Goal: Information Seeking & Learning: Learn about a topic

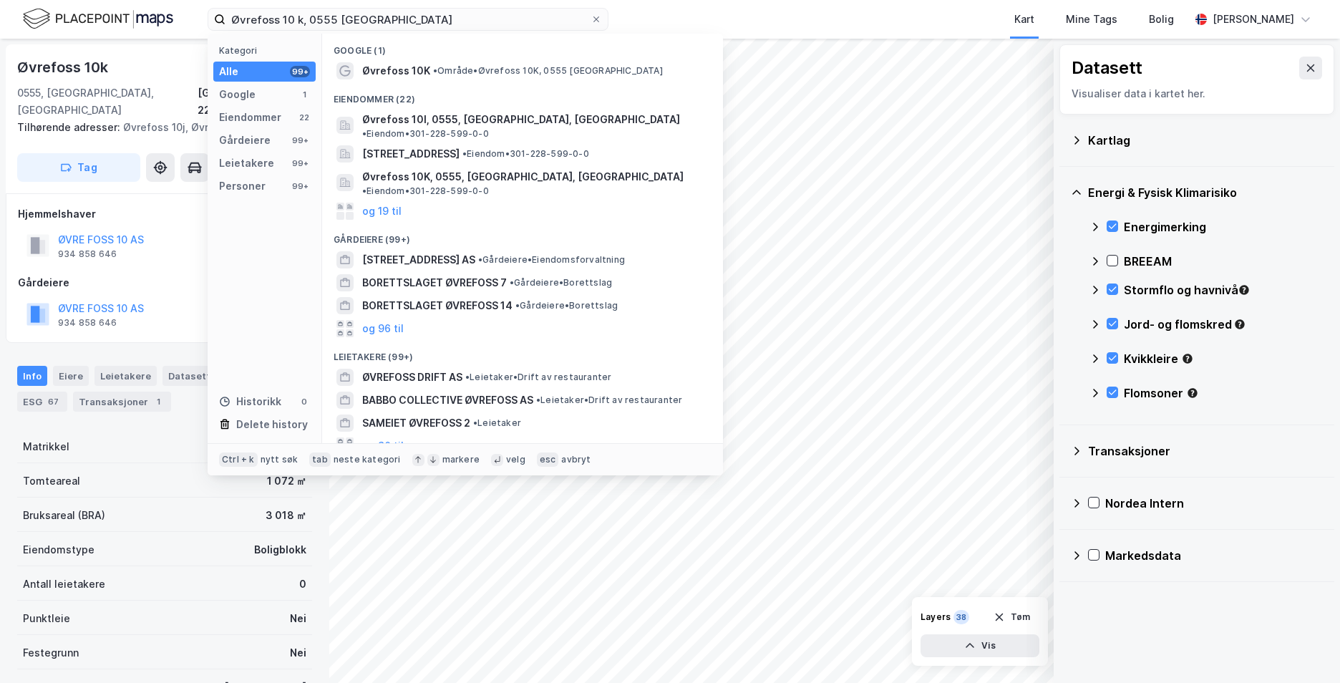
click at [242, 31] on div "Øvrefoss 10 k, 0555 [GEOGRAPHIC_DATA] Kategori Alle 99+ Google 1 Eiendommer 22 …" at bounding box center [408, 19] width 401 height 23
click at [361, 13] on input "Øvrefoss 10 k, 0555 [GEOGRAPHIC_DATA]" at bounding box center [407, 19] width 365 height 21
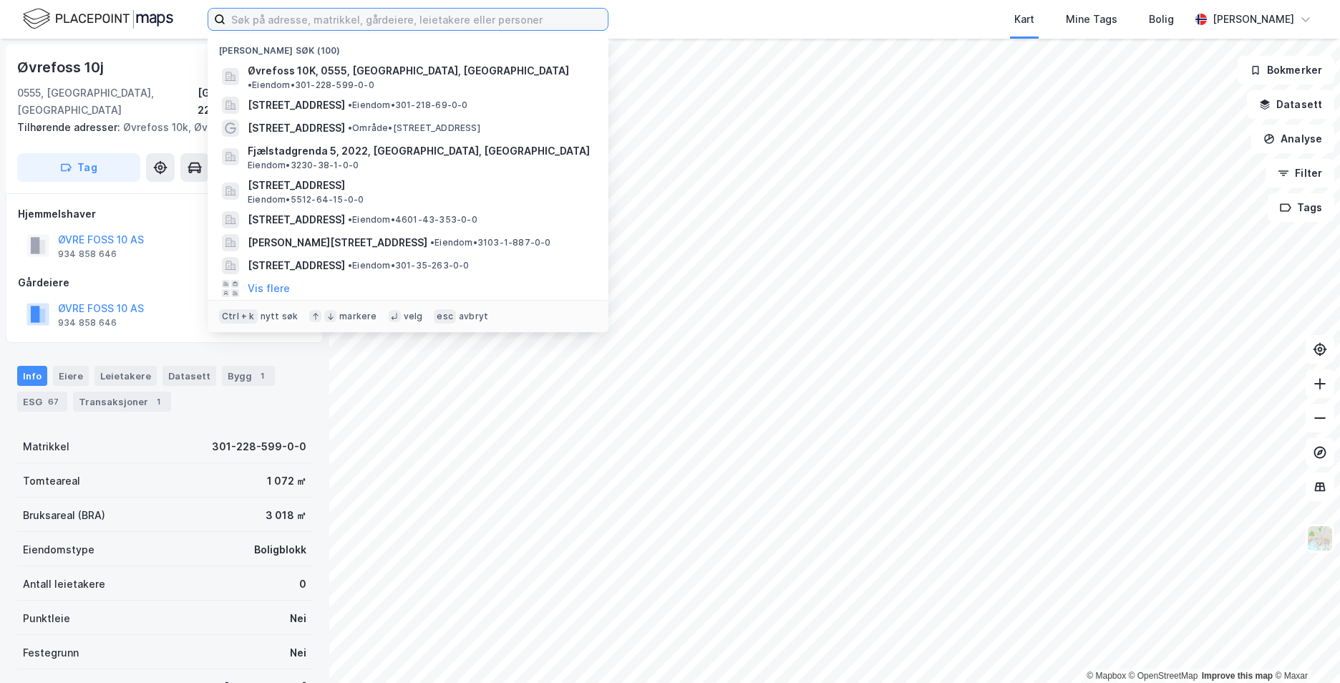
click at [383, 22] on input at bounding box center [416, 19] width 382 height 21
paste input "Hyttesone J 69, 3296 Nevlunghavn"
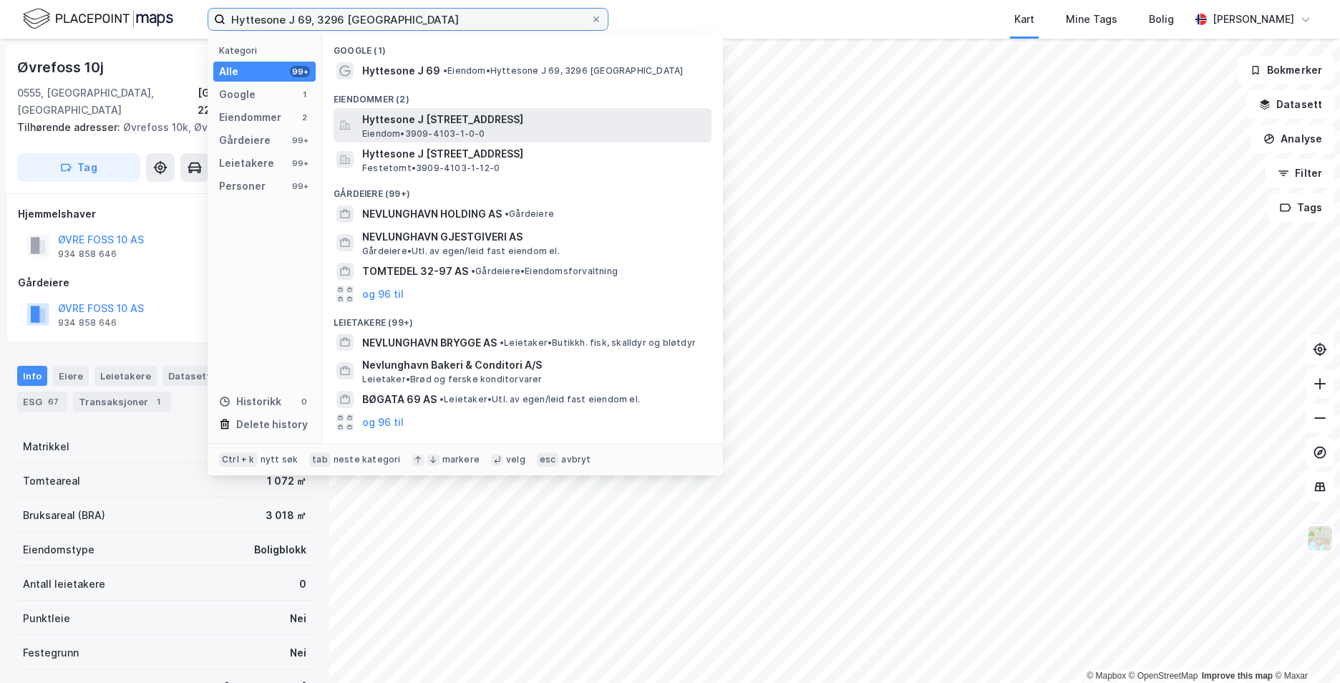
type input "Hyttesone J 69, 3296 Nevlunghavn"
click at [445, 128] on span "Eiendom • 3909-4103-1-0-0" at bounding box center [423, 133] width 123 height 11
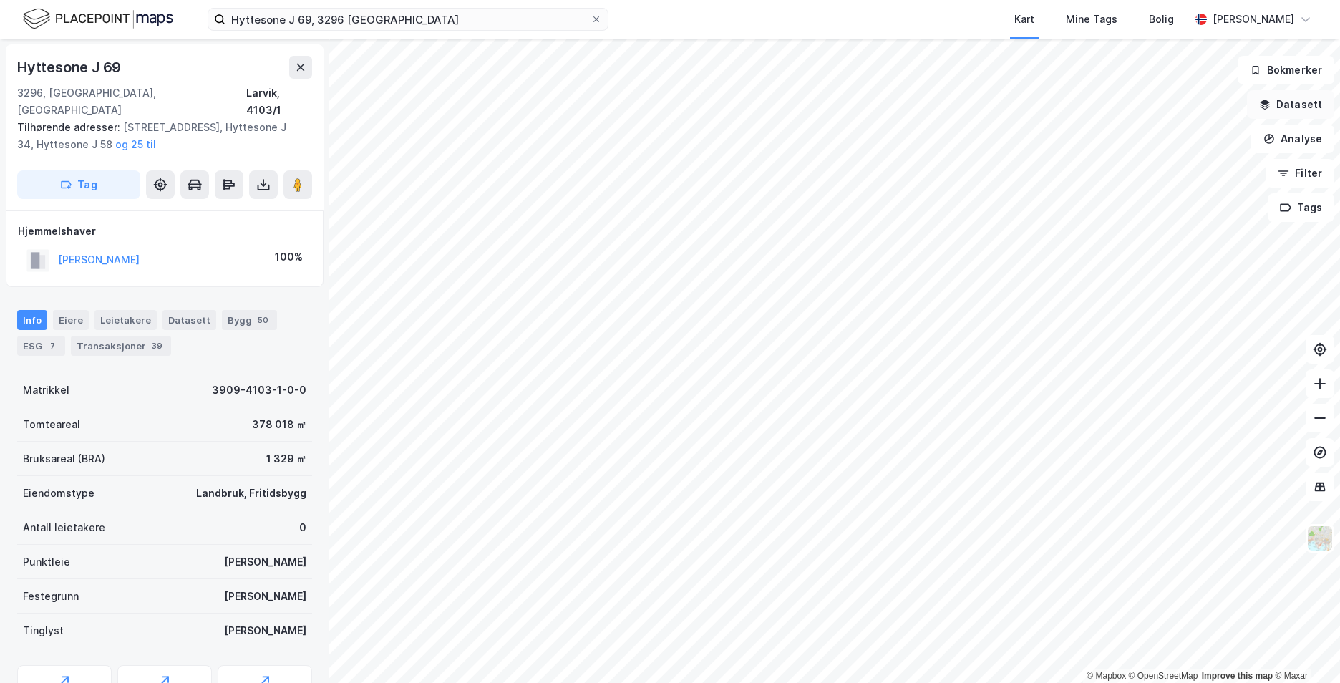
click at [1283, 108] on button "Datasett" at bounding box center [1290, 104] width 87 height 29
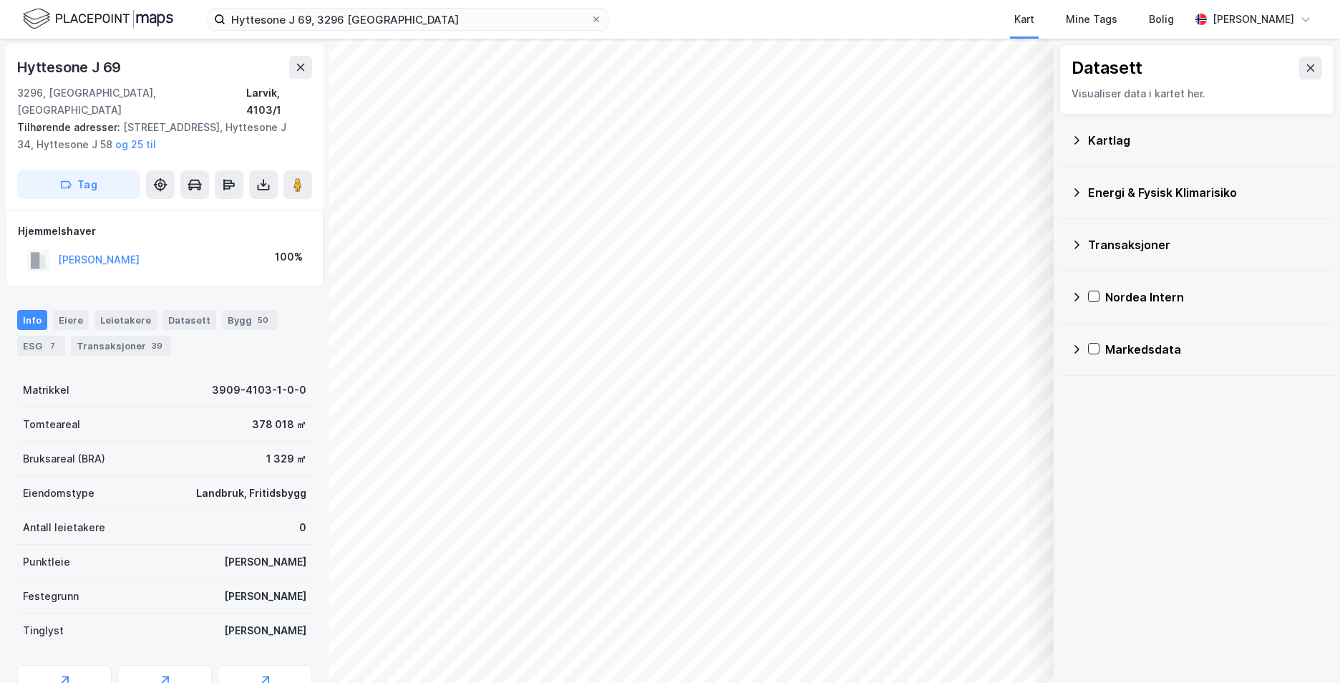
click at [1073, 139] on icon at bounding box center [1076, 140] width 11 height 11
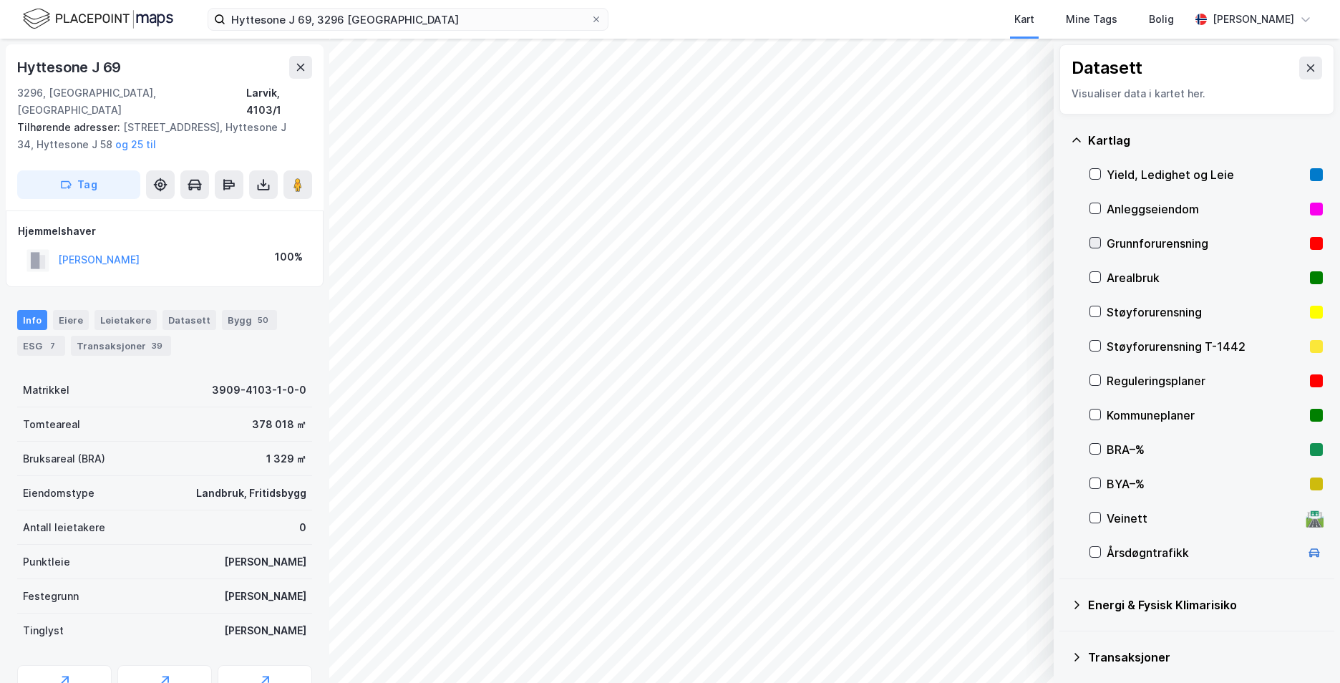
click at [1098, 244] on icon at bounding box center [1095, 243] width 10 height 10
click at [1076, 142] on icon at bounding box center [1076, 140] width 11 height 11
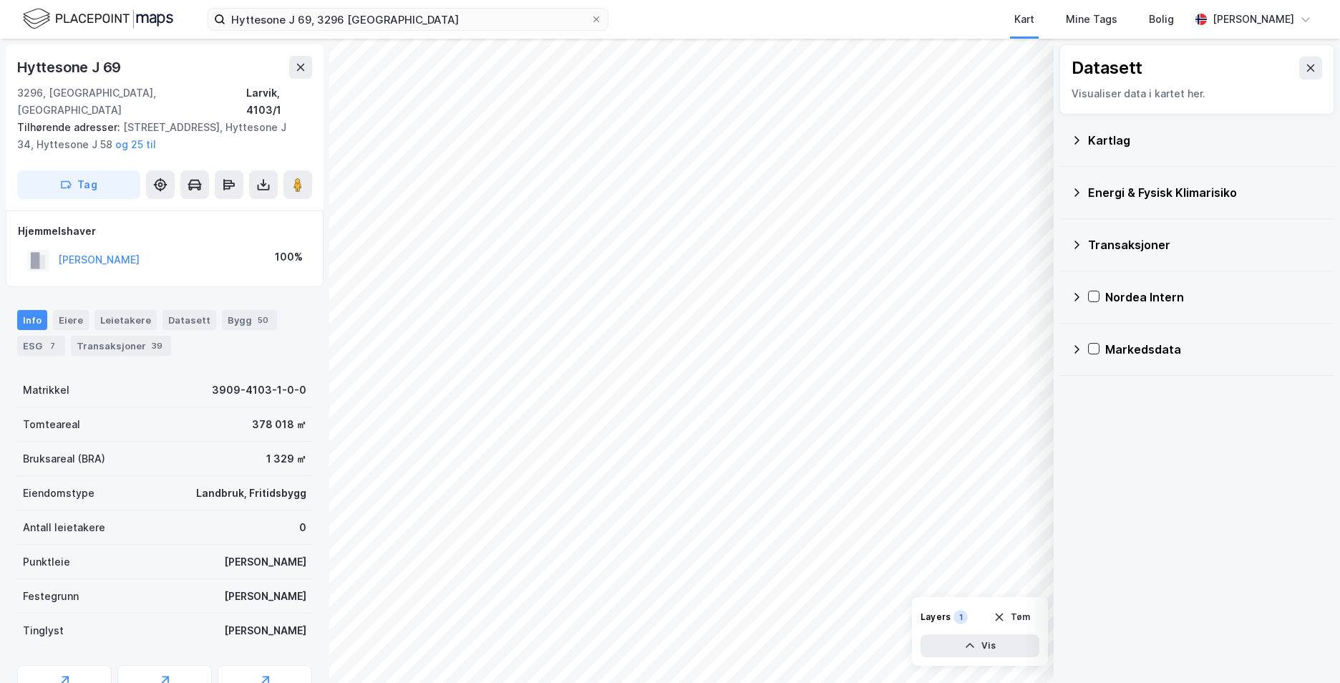
click at [1078, 194] on icon at bounding box center [1076, 192] width 11 height 11
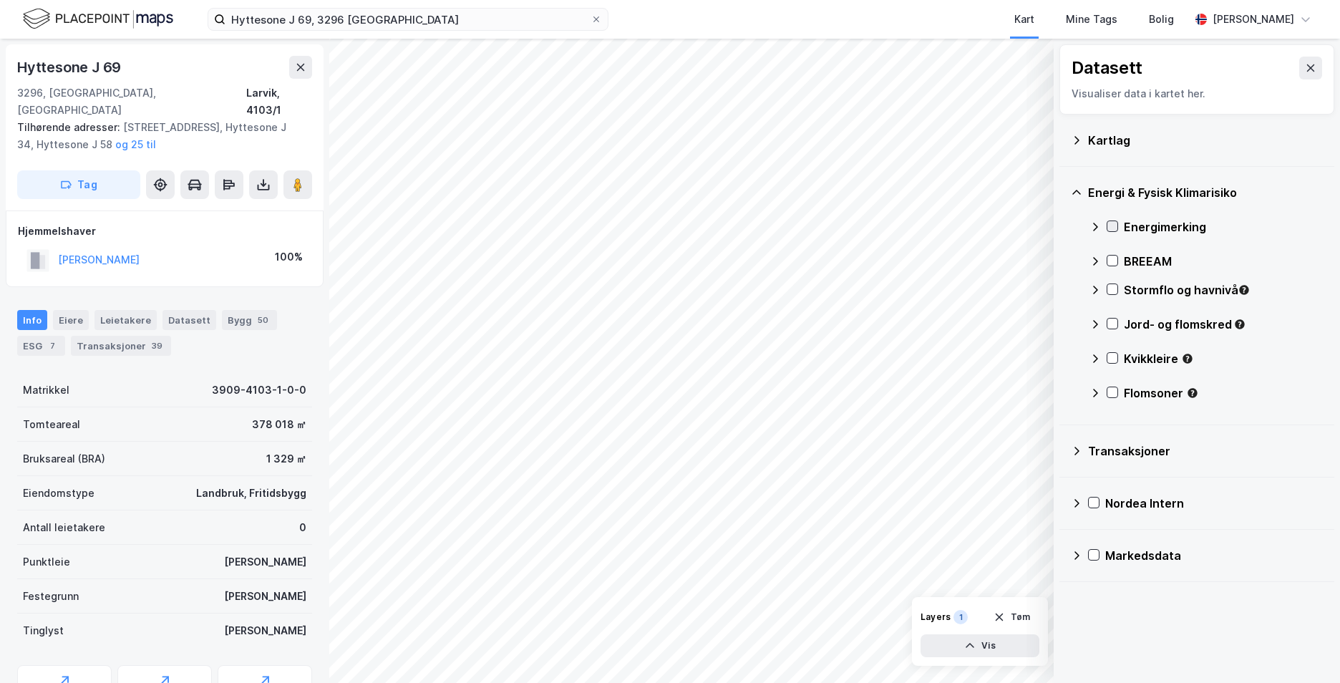
click at [1111, 226] on icon at bounding box center [1112, 226] width 10 height 10
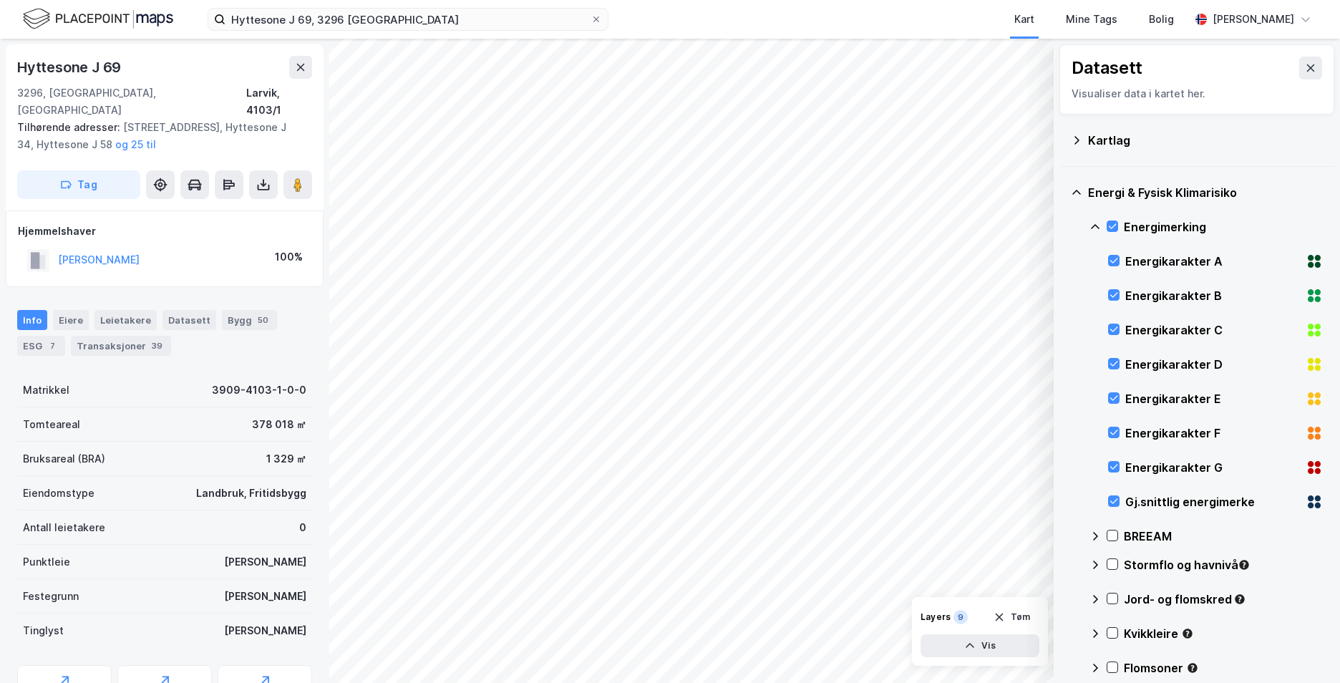
click at [1093, 225] on icon at bounding box center [1094, 226] width 11 height 11
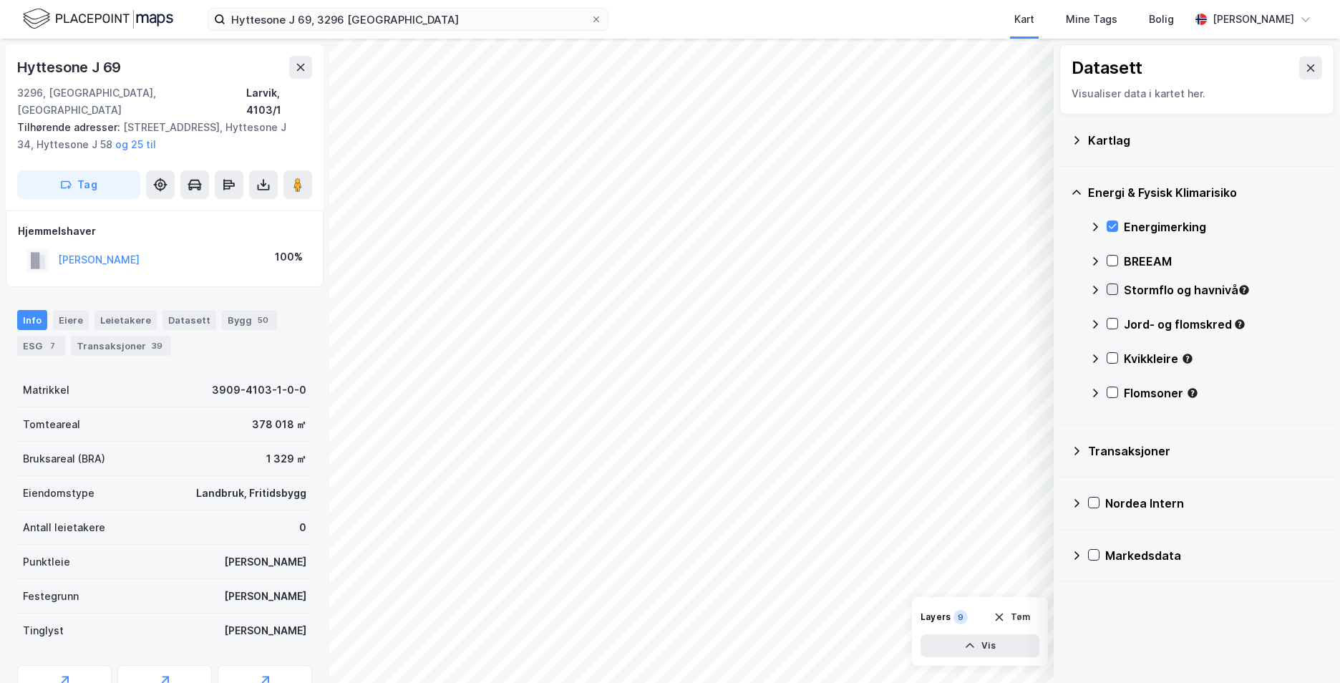
click at [1110, 286] on icon at bounding box center [1112, 289] width 10 height 10
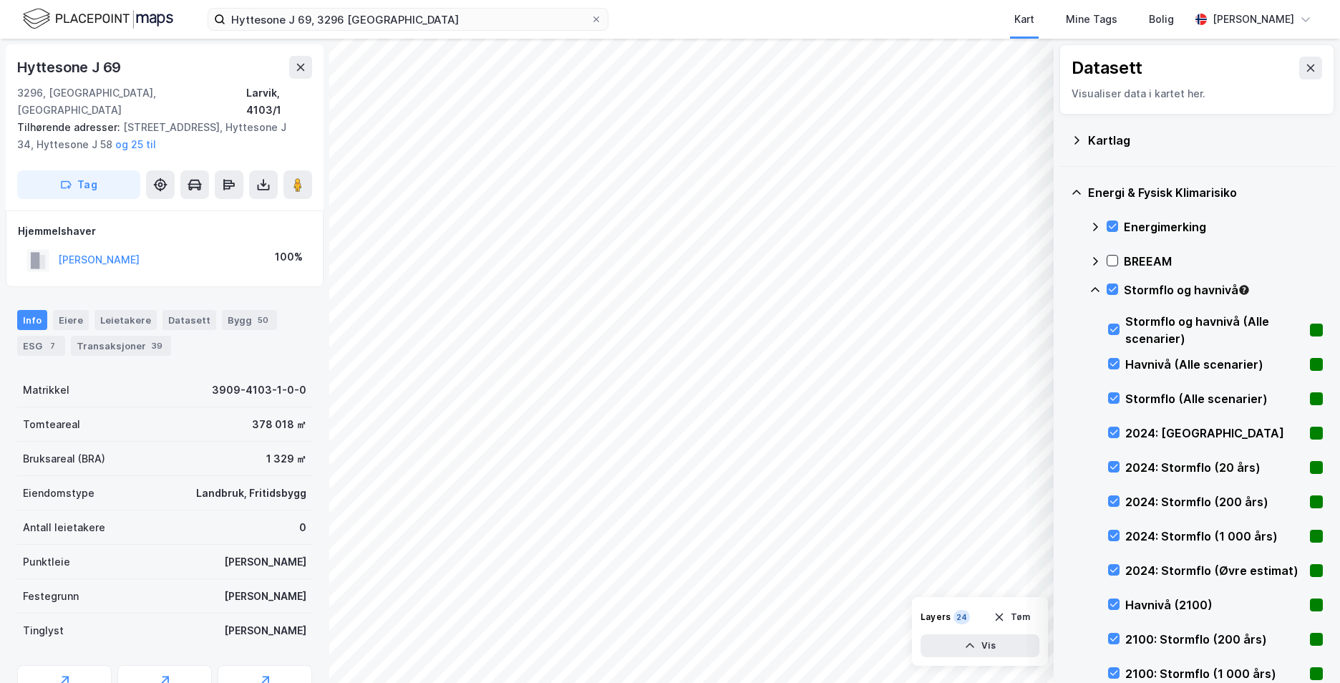
click at [1096, 288] on icon at bounding box center [1095, 289] width 9 height 5
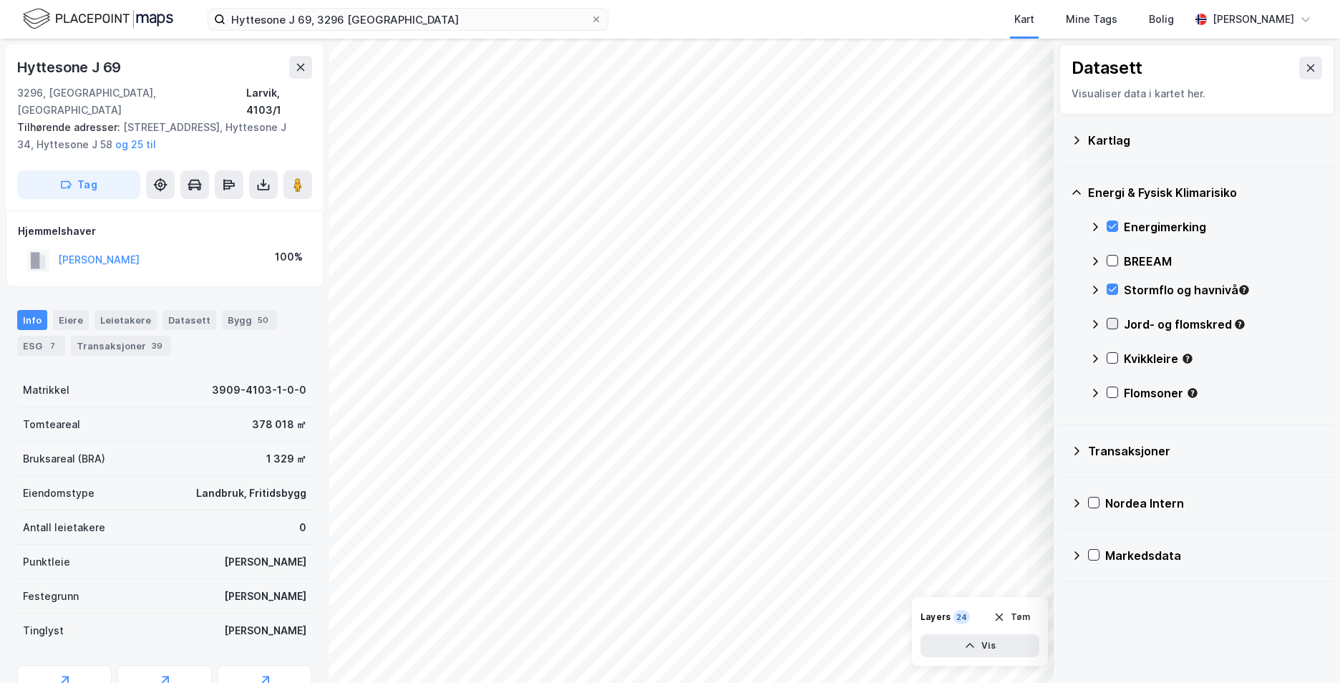
click at [1114, 325] on icon at bounding box center [1112, 323] width 10 height 10
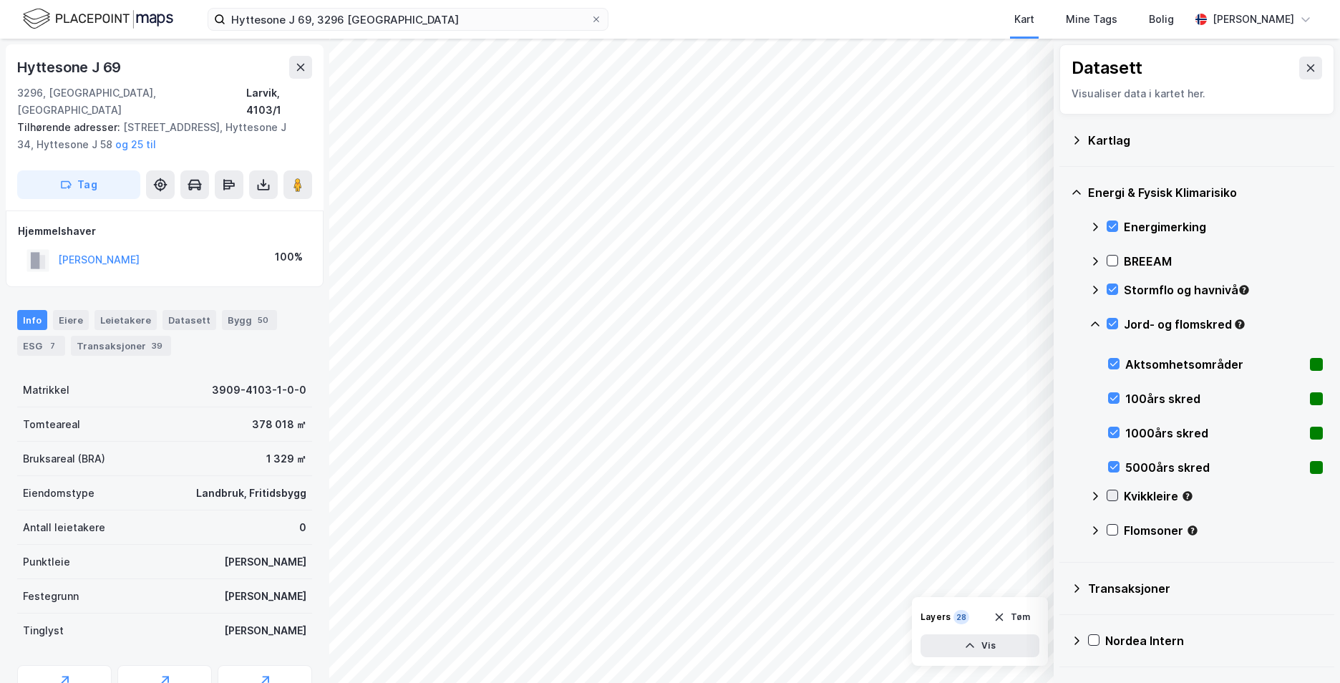
click at [1110, 494] on icon at bounding box center [1112, 495] width 10 height 10
click at [1094, 494] on icon at bounding box center [1095, 495] width 9 height 5
click at [1087, 319] on div "Energi & Fysisk Klimarisiko Energimerking BREEAM Stormflo og havnivå Jord- og f…" at bounding box center [1196, 365] width 275 height 396
click at [1107, 530] on icon at bounding box center [1112, 530] width 10 height 10
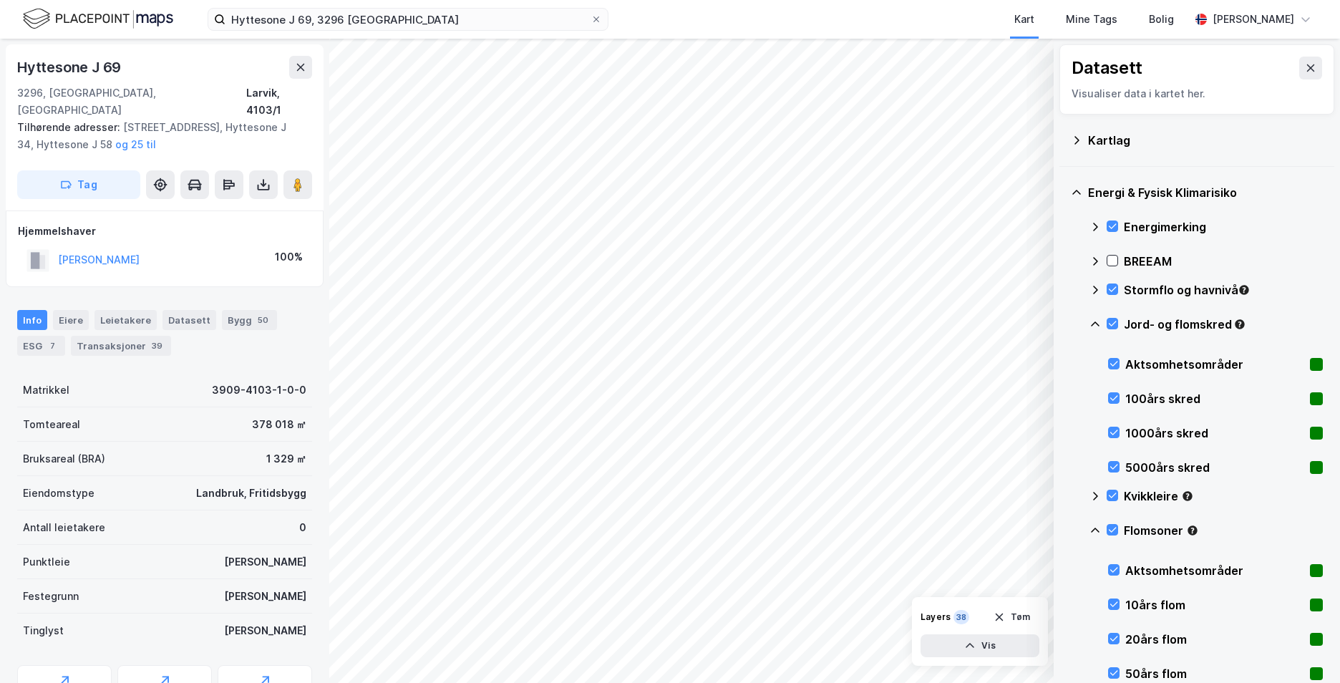
click at [1096, 528] on icon at bounding box center [1095, 529] width 9 height 5
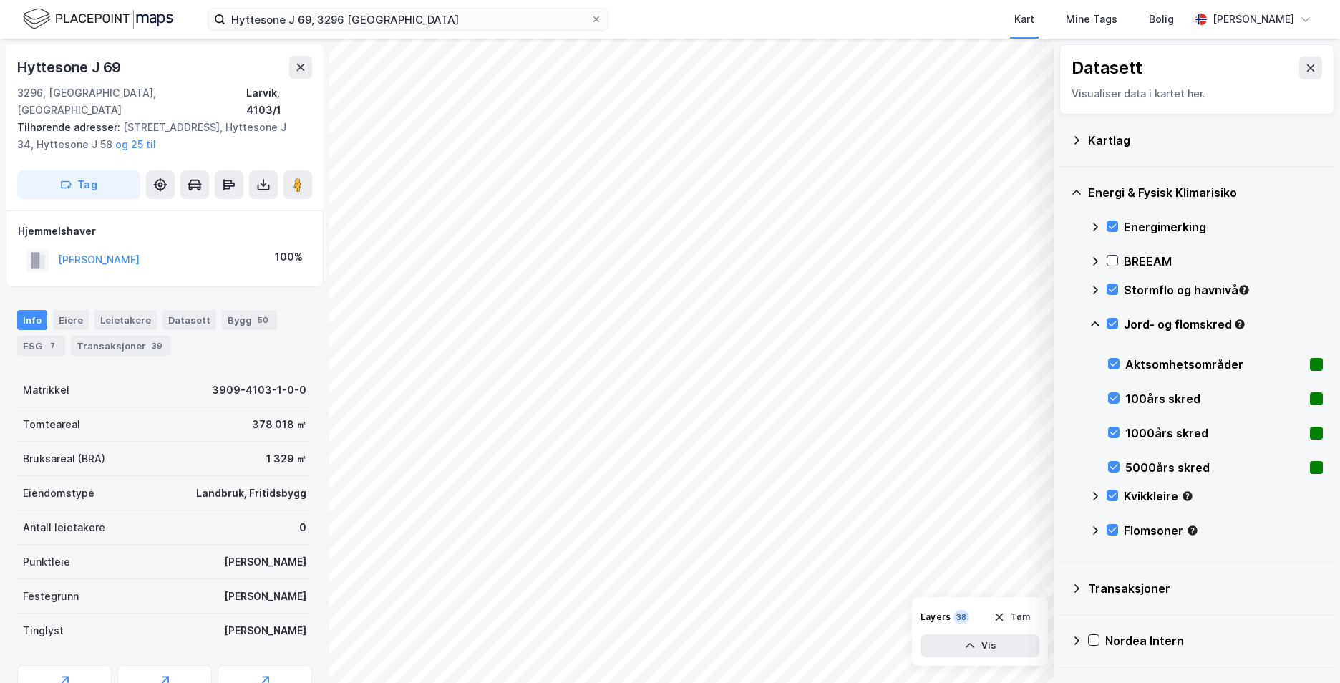
click at [1093, 323] on icon at bounding box center [1095, 323] width 9 height 5
